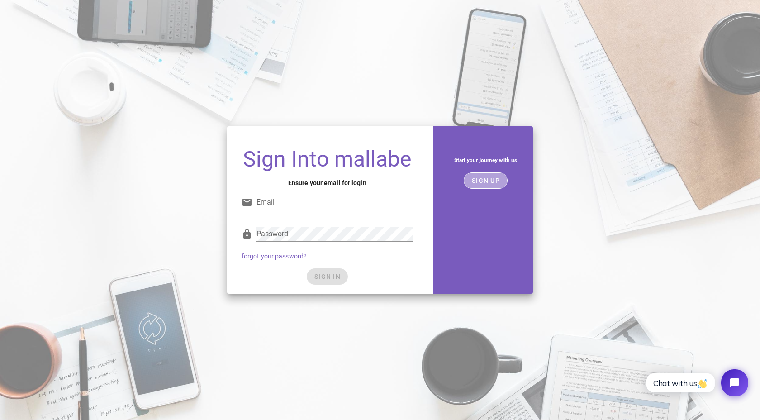
click at [484, 182] on span "SIGN UP" at bounding box center [485, 180] width 28 height 7
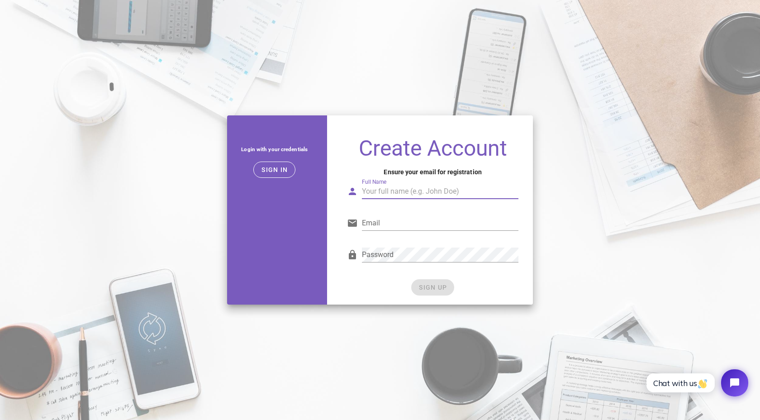
click at [398, 194] on input "Full Name" at bounding box center [440, 191] width 156 height 14
click at [426, 194] on input "Tosin" at bounding box center [440, 191] width 156 height 14
type input "Tosin Feyintola"
type input "tosin@assen-trix.com"
click at [376, 276] on div "Password" at bounding box center [432, 258] width 182 height 37
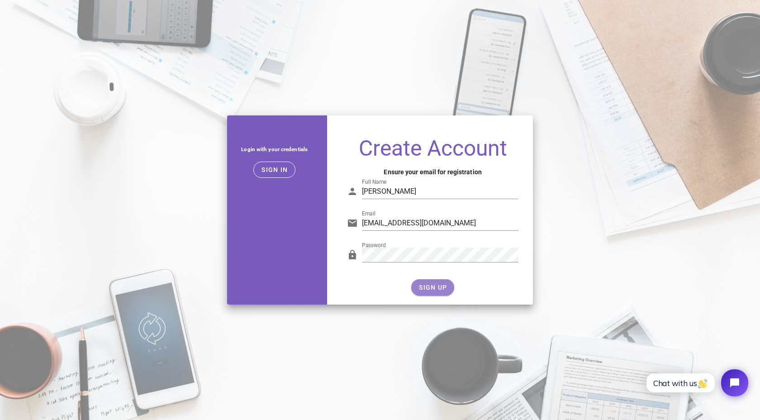
click at [422, 283] on button "SIGN UP" at bounding box center [432, 287] width 43 height 16
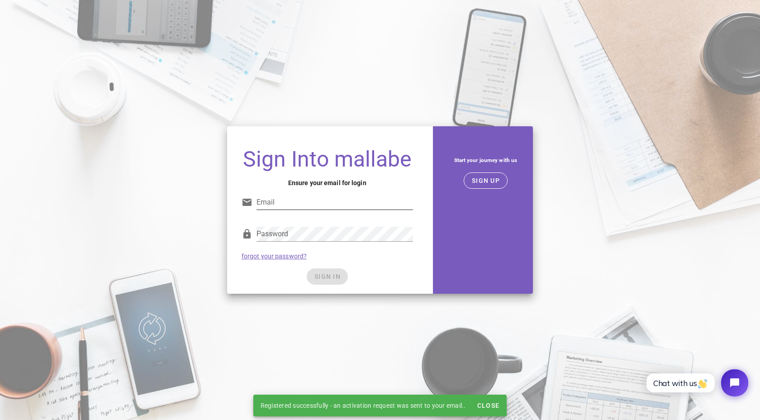
click at [338, 192] on div "Email" at bounding box center [326, 204] width 171 height 30
type input "tosin@assen-trix.com"
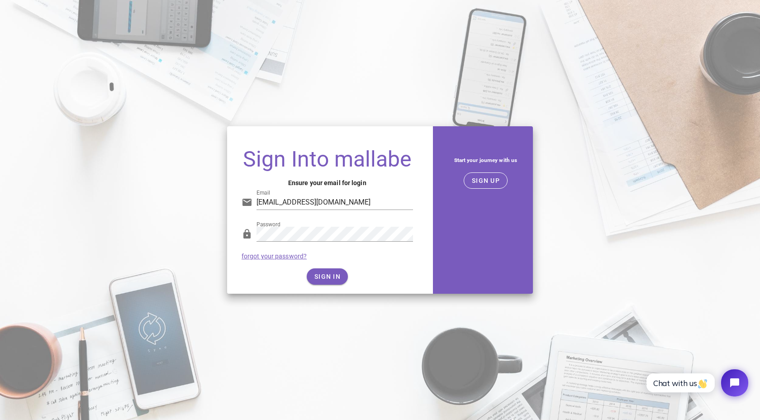
click at [401, 251] on div "Password forgot your password?" at bounding box center [327, 242] width 182 height 47
click at [323, 280] on button "SIGN IN" at bounding box center [327, 276] width 41 height 16
click at [319, 273] on span "SIGN IN" at bounding box center [327, 276] width 27 height 7
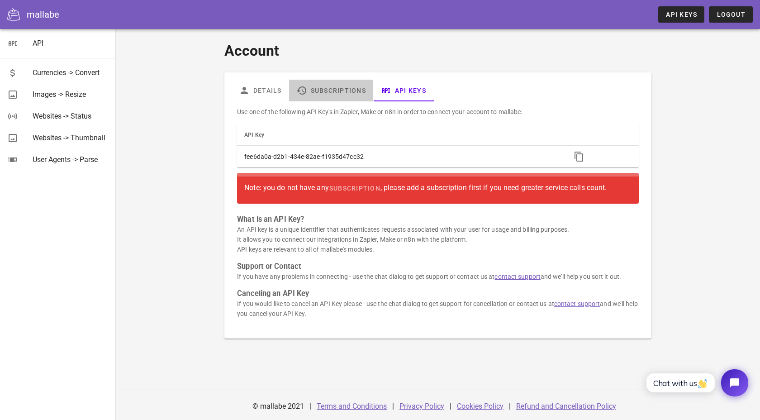
click at [334, 94] on link "Subscriptions" at bounding box center [331, 91] width 84 height 22
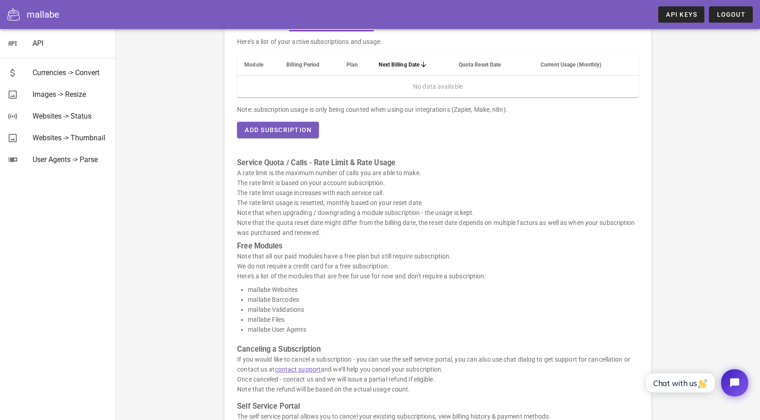
scroll to position [52, 0]
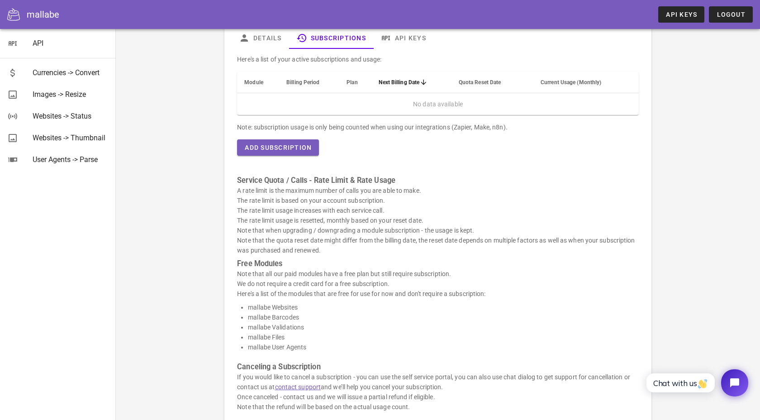
click at [363, 223] on p "A rate limit is the maximum number of calls you are able to make. The rate limi…" at bounding box center [437, 220] width 401 height 70
click at [281, 155] on button "Add Subscription" at bounding box center [278, 147] width 82 height 16
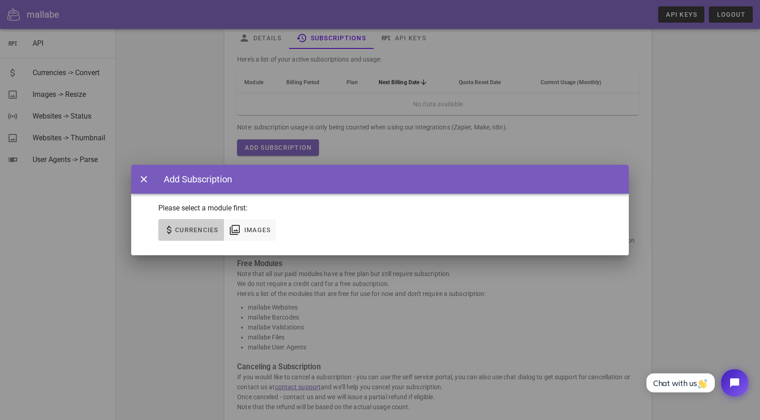
click at [196, 224] on span "Currencies" at bounding box center [191, 229] width 55 height 11
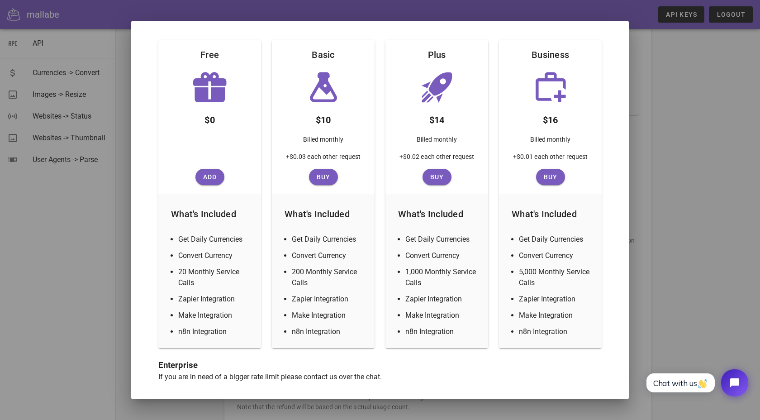
scroll to position [113, 0]
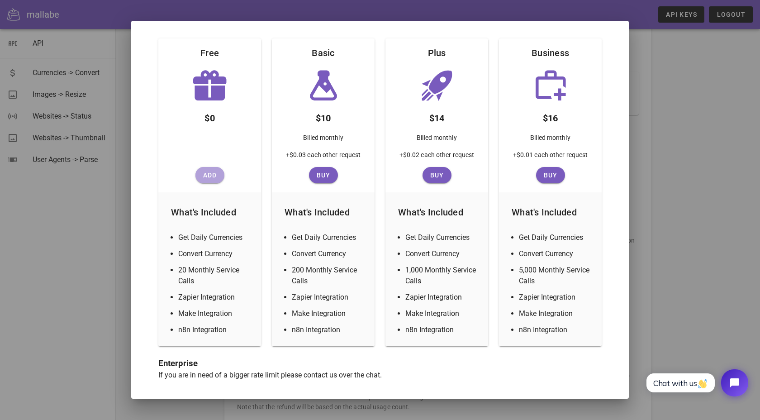
click at [212, 178] on span "Add" at bounding box center [210, 174] width 22 height 7
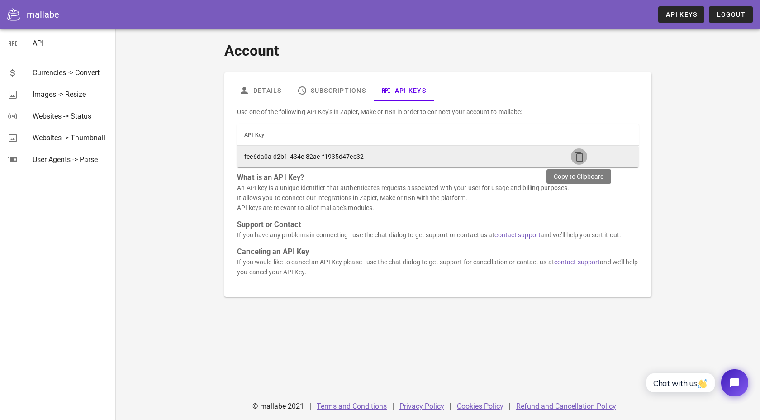
click at [578, 157] on icon "button" at bounding box center [578, 156] width 11 height 11
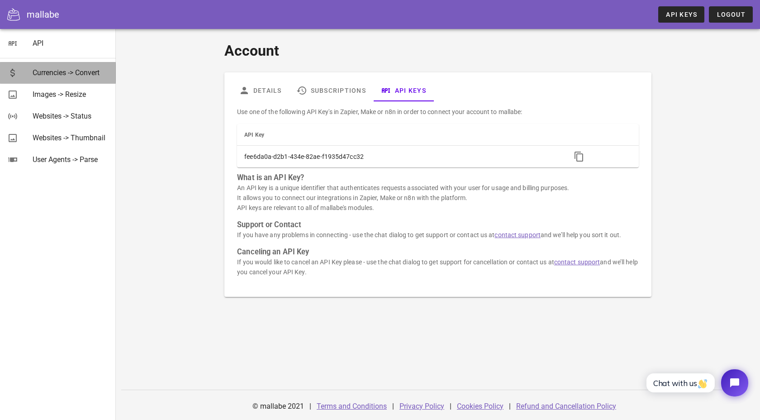
click at [56, 70] on div "Currencies -> Convert" at bounding box center [71, 72] width 76 height 9
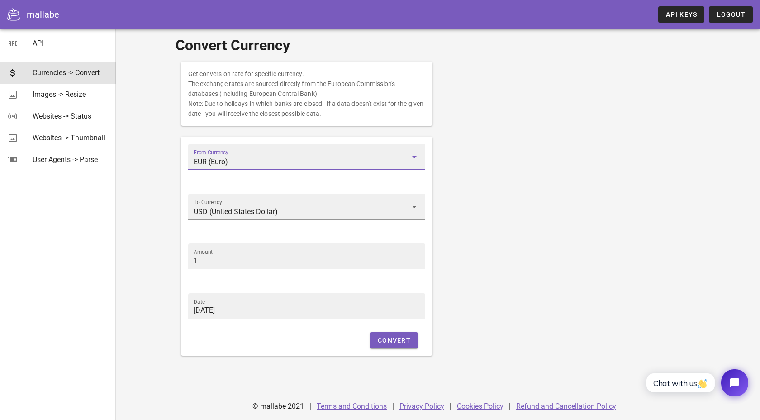
click at [206, 167] on input "EUR (Euro)" at bounding box center [301, 162] width 214 height 14
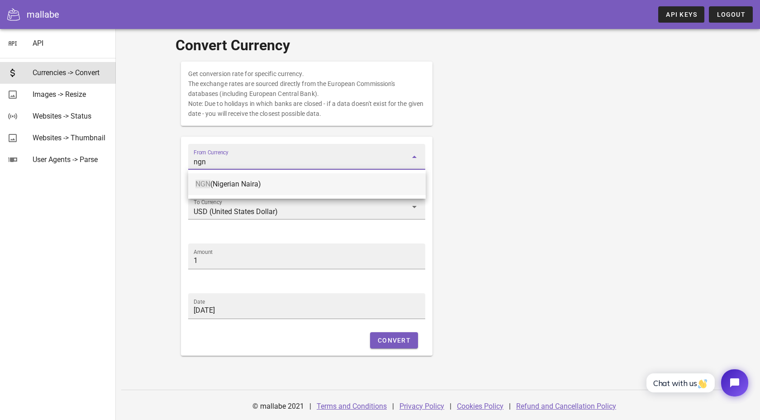
click at [245, 184] on div "NGN (Nigerian Naira)" at bounding box center [306, 184] width 223 height 9
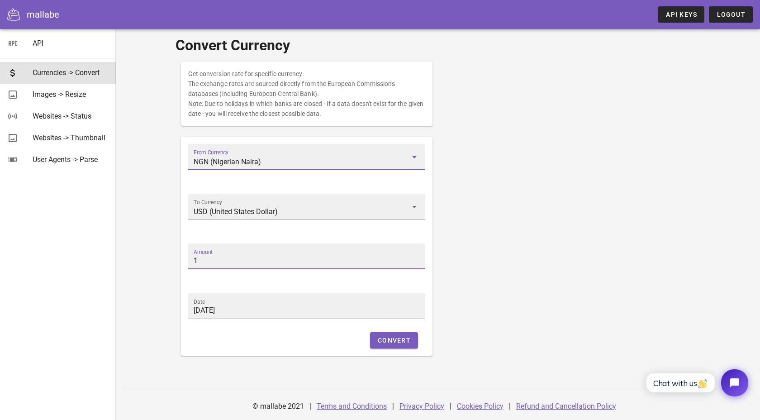
click at [292, 264] on input "1" at bounding box center [307, 260] width 227 height 14
click at [399, 340] on span "Convert" at bounding box center [393, 339] width 33 height 7
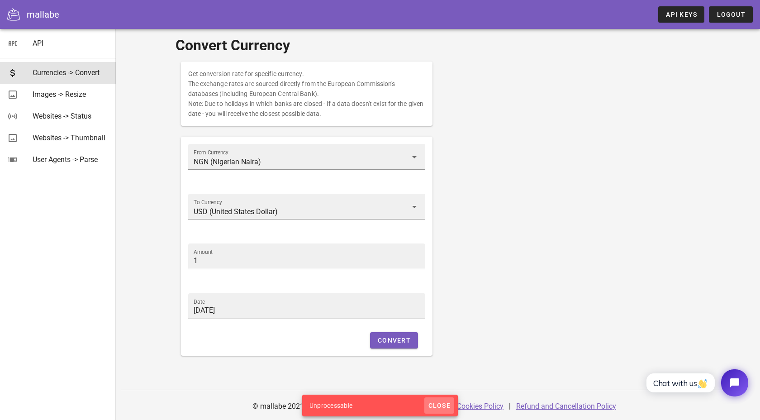
click at [433, 402] on span "Close" at bounding box center [439, 405] width 23 height 7
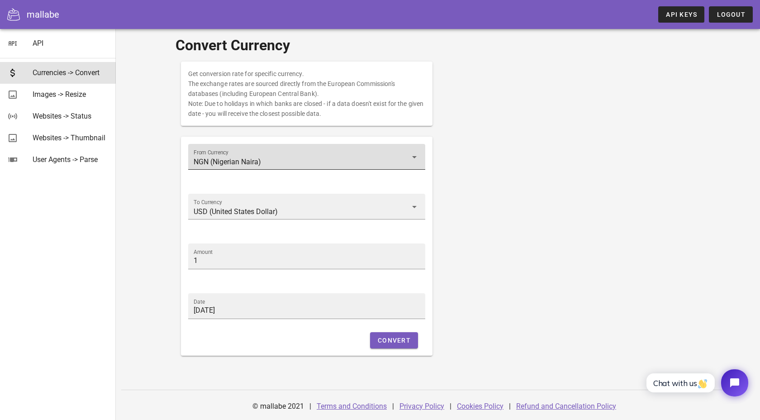
click at [250, 162] on input "NGN (Nigerian Naira)" at bounding box center [301, 162] width 214 height 14
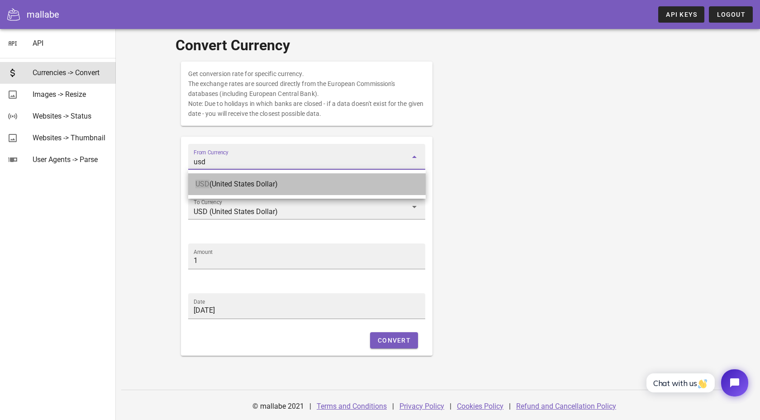
click at [263, 186] on div "USD (United States Dollar)" at bounding box center [306, 184] width 223 height 9
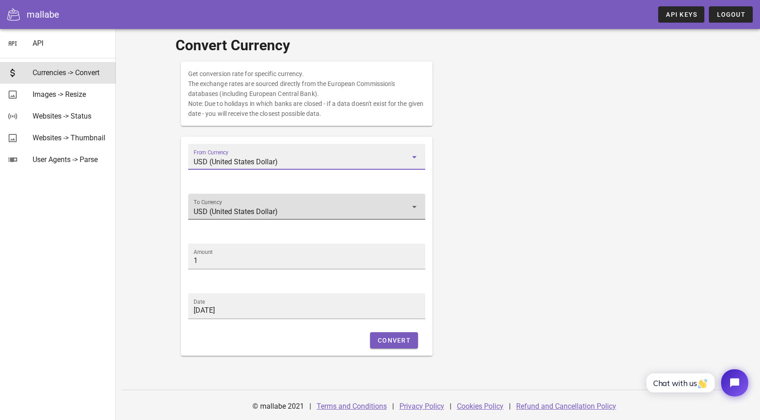
type input "USD (United States Dollar)"
click at [265, 203] on div "To Currency USD (United States Dollar)" at bounding box center [307, 206] width 227 height 25
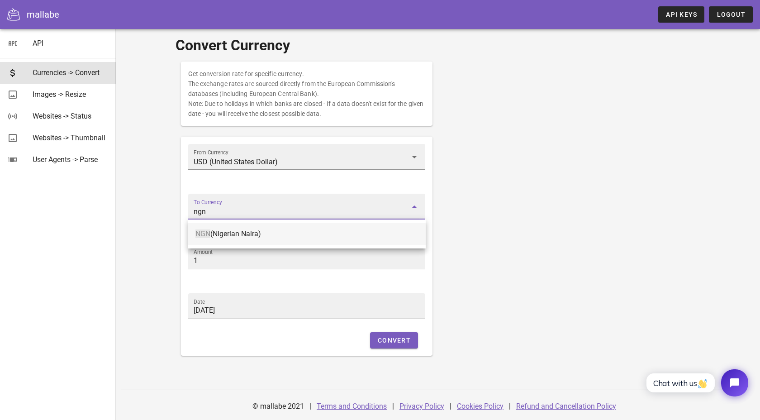
click at [266, 230] on div "NGN (Nigerian Naira)" at bounding box center [306, 233] width 223 height 9
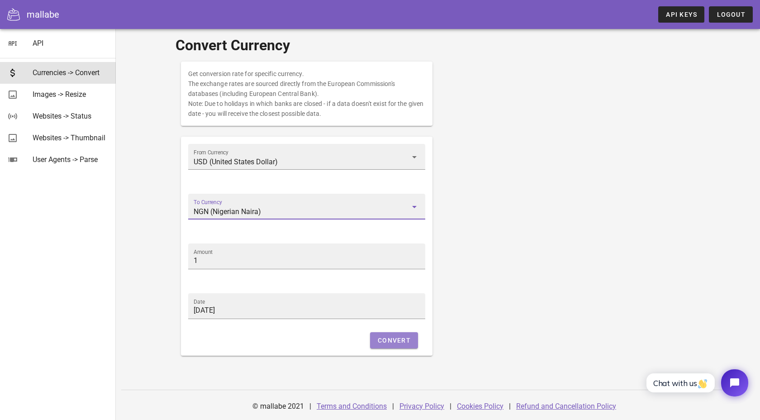
click at [403, 347] on button "Convert" at bounding box center [394, 340] width 48 height 16
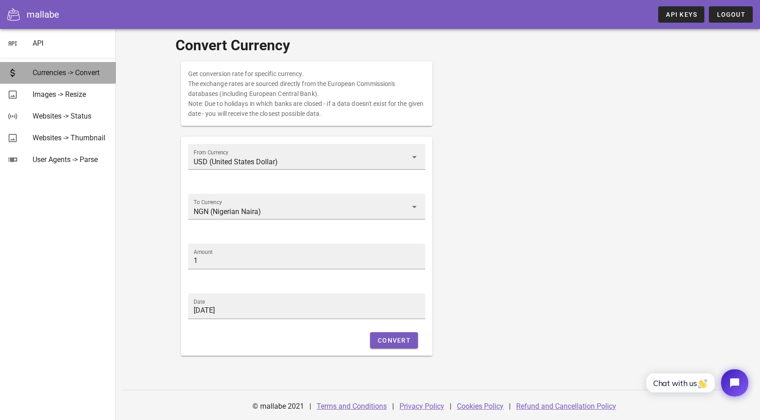
click at [93, 77] on div "Currencies -> Convert" at bounding box center [71, 72] width 76 height 9
click at [379, 343] on span "Convert" at bounding box center [393, 339] width 33 height 7
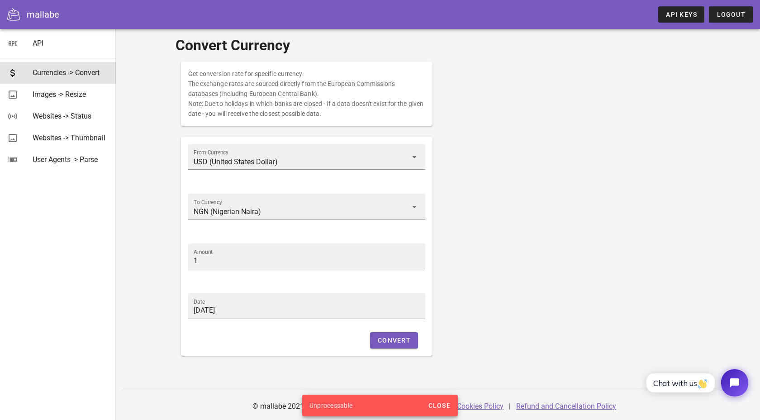
click at [360, 407] on div "Unprocessable" at bounding box center [363, 405] width 122 height 22
click at [273, 210] on input "NGN (Nigerian Naira)" at bounding box center [301, 211] width 214 height 14
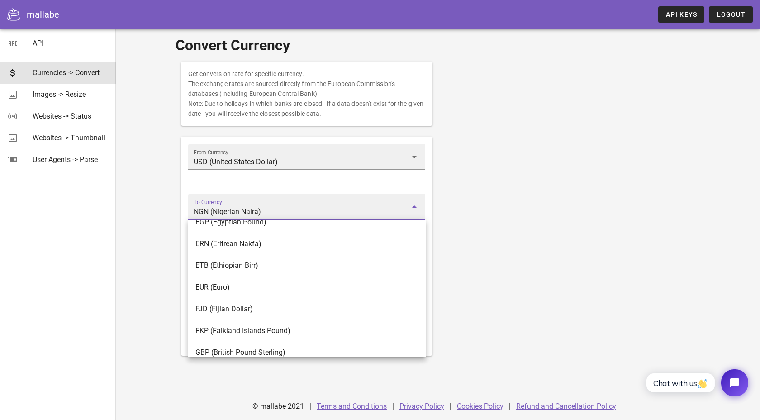
scroll to position [948, 0]
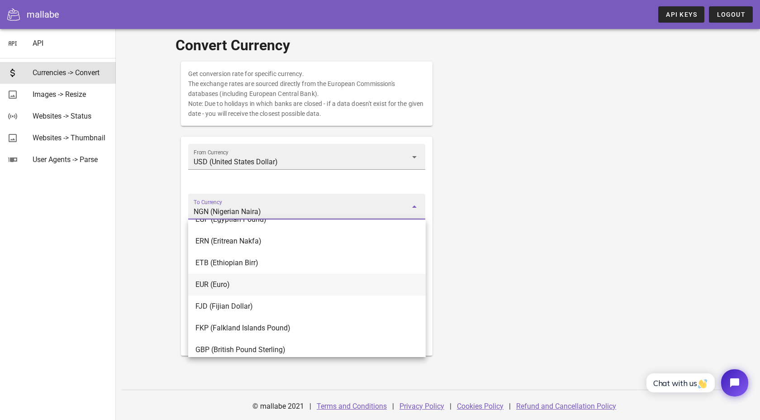
click at [268, 290] on div "EUR (Euro)" at bounding box center [306, 283] width 223 height 19
type input "EUR (Euro)"
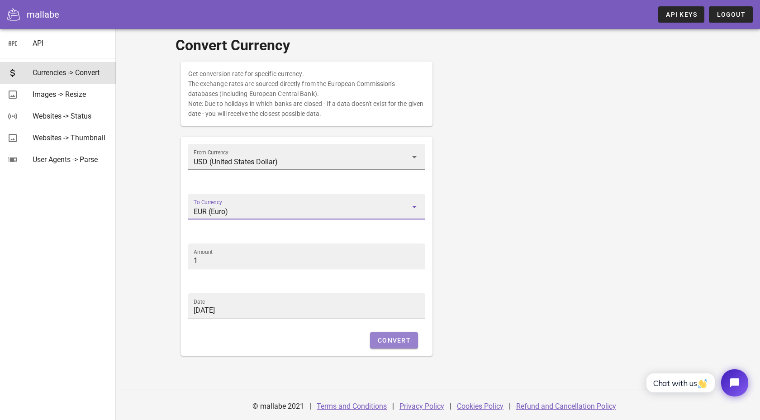
click at [388, 341] on span "Convert" at bounding box center [393, 339] width 33 height 7
